Goal: Transaction & Acquisition: Purchase product/service

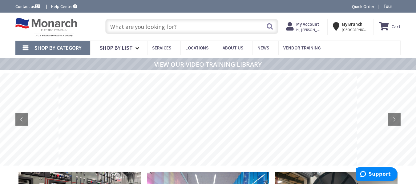
click at [199, 26] on input "text" at bounding box center [191, 26] width 173 height 15
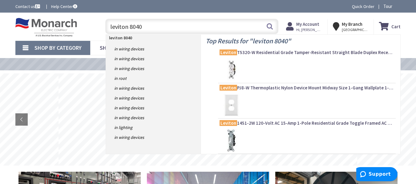
type input "leviton 80408"
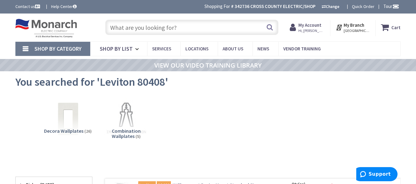
click at [158, 28] on input "text" at bounding box center [191, 27] width 173 height 15
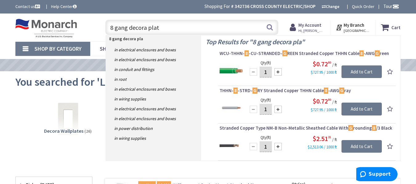
type input "8 gang decora plate"
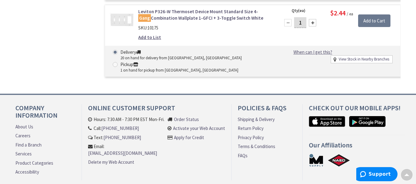
scroll to position [648, 0]
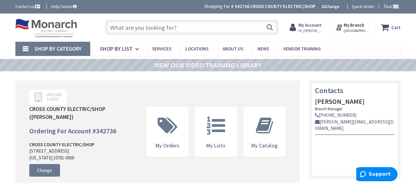
click at [140, 26] on input "text" at bounding box center [191, 27] width 173 height 15
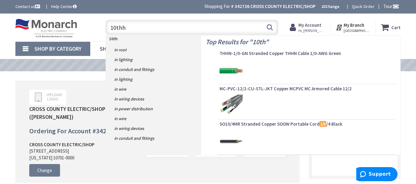
type input "10thhn"
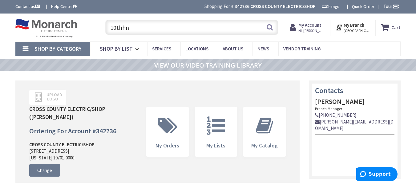
click at [116, 29] on input "10thhn" at bounding box center [191, 27] width 173 height 15
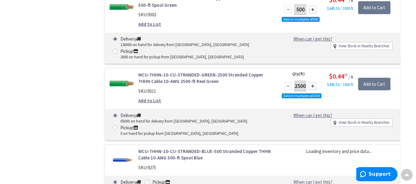
scroll to position [432, 0]
